Goal: Information Seeking & Learning: Learn about a topic

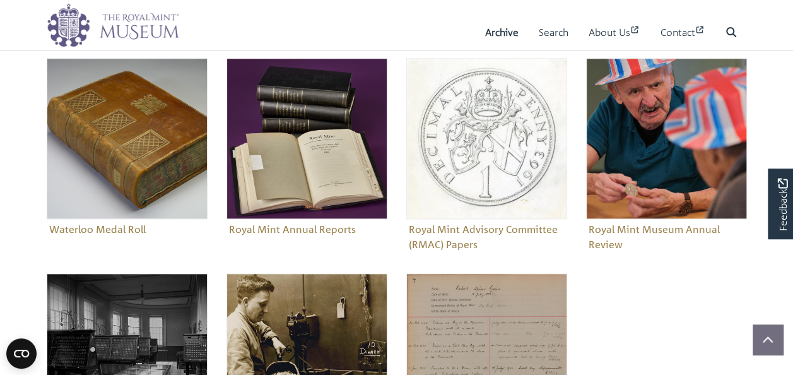
scroll to position [505, 0]
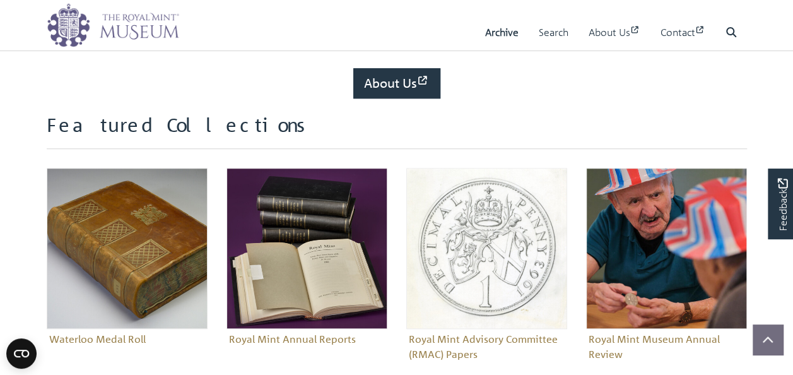
scroll to position [441, 0]
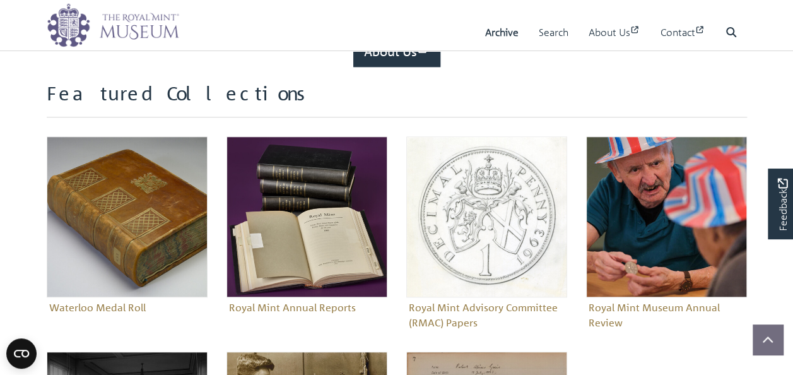
click at [503, 35] on link "Archive" at bounding box center [501, 33] width 33 height 36
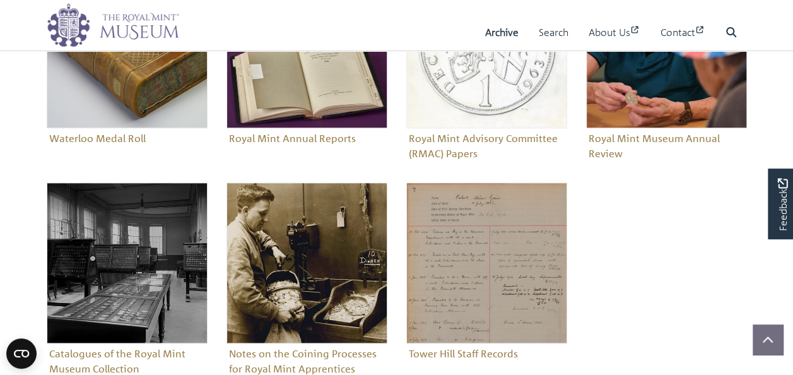
scroll to position [694, 0]
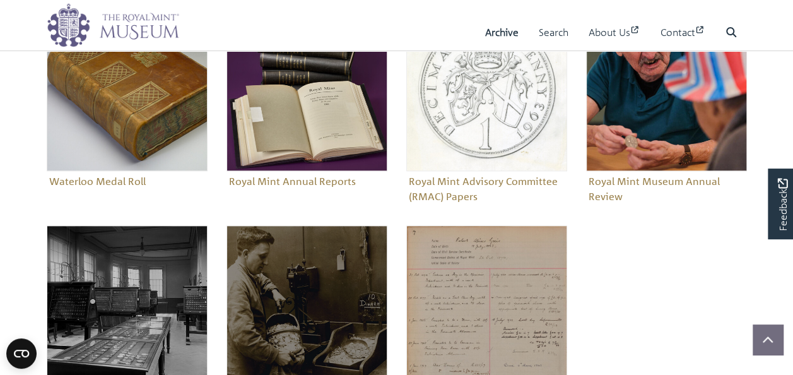
scroll to position [505, 0]
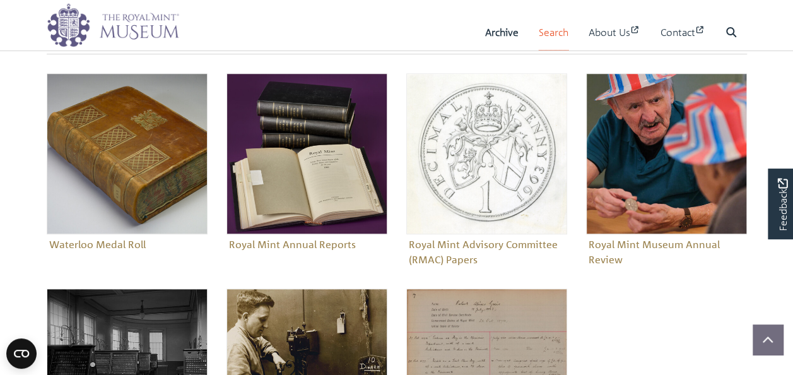
click at [551, 38] on link "Search" at bounding box center [554, 33] width 30 height 36
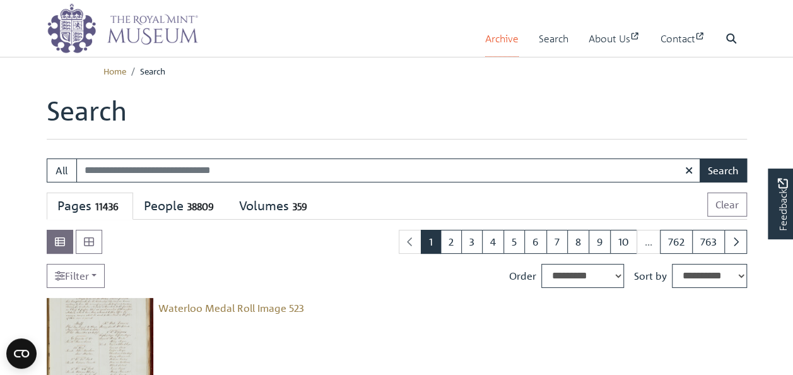
click at [506, 39] on link "Archive" at bounding box center [501, 39] width 33 height 36
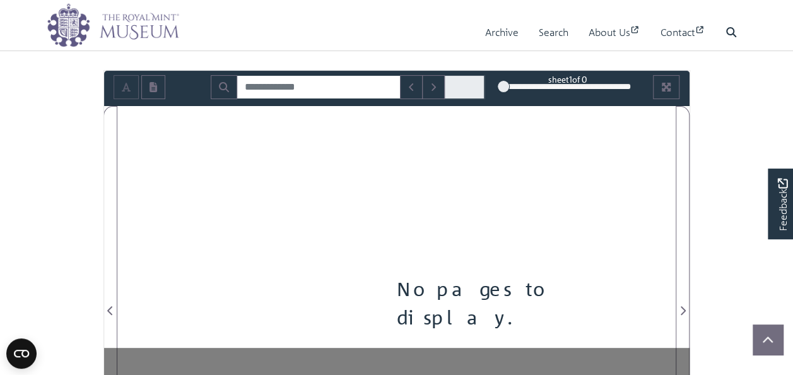
scroll to position [126, 0]
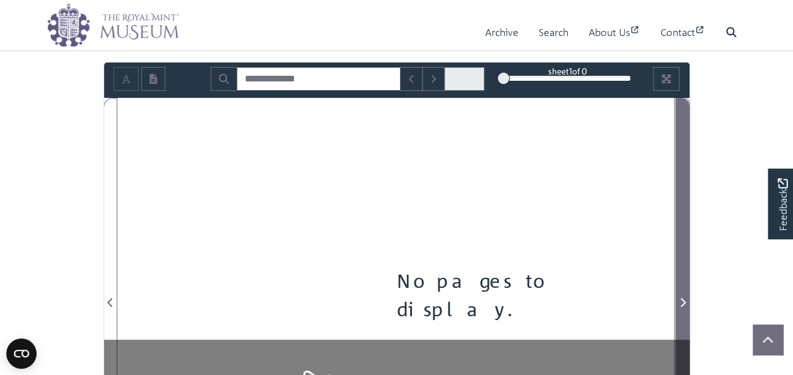
click at [682, 308] on span "Next Page" at bounding box center [682, 302] width 13 height 15
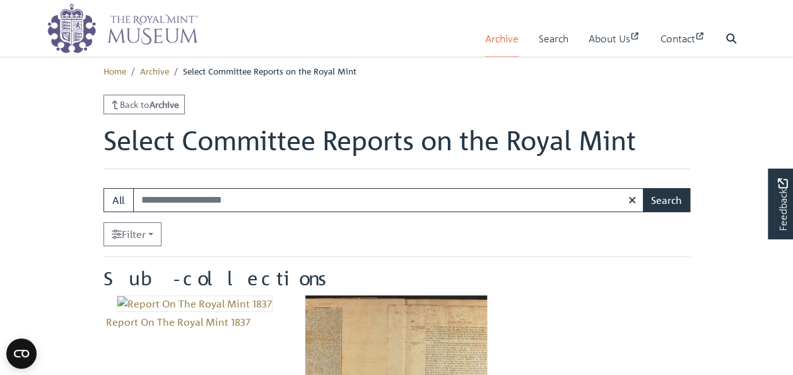
click at [502, 35] on link "Archive" at bounding box center [501, 39] width 33 height 36
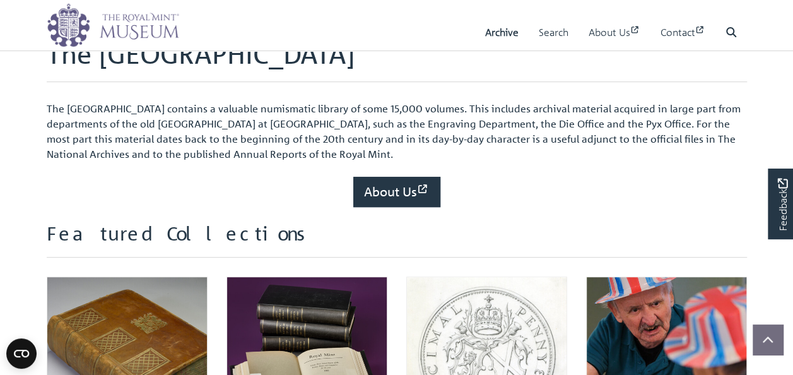
scroll to position [189, 0]
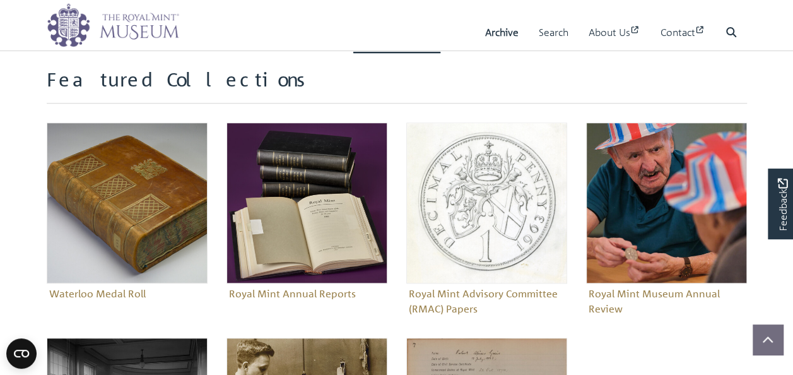
scroll to position [378, 0]
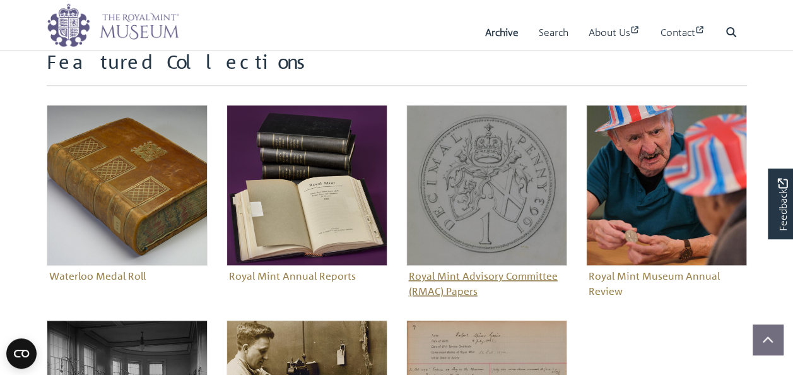
scroll to position [441, 0]
